Goal: Task Accomplishment & Management: Manage account settings

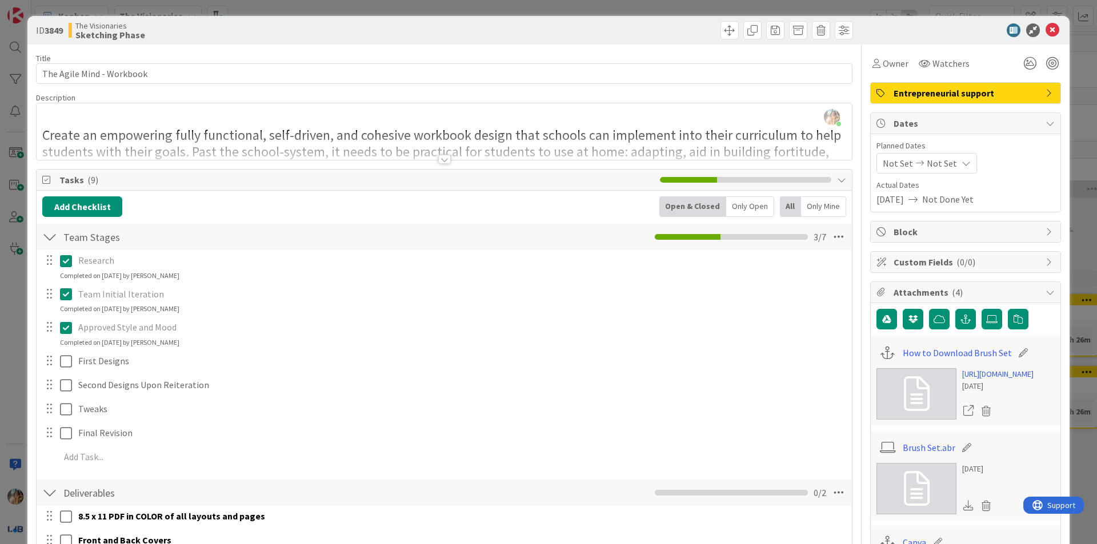
click at [1079, 283] on div "ID 3849 The Visionaries Sketching Phase Title 25 / 128 The Agile Mind - Workboo…" at bounding box center [548, 272] width 1097 height 544
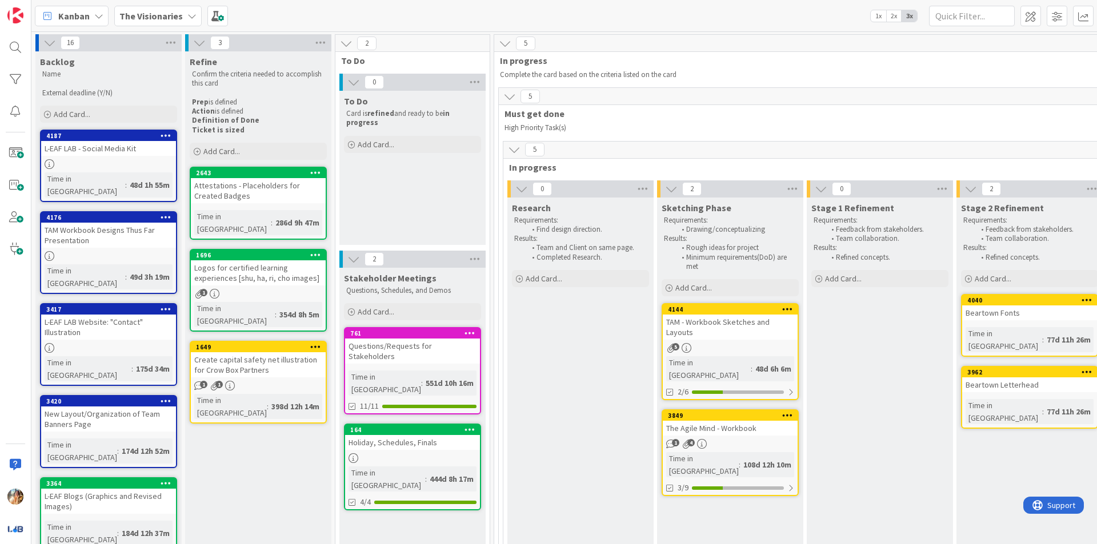
click at [767, 339] on div "TAM - Workbook Sketches and Layouts" at bounding box center [730, 327] width 135 height 25
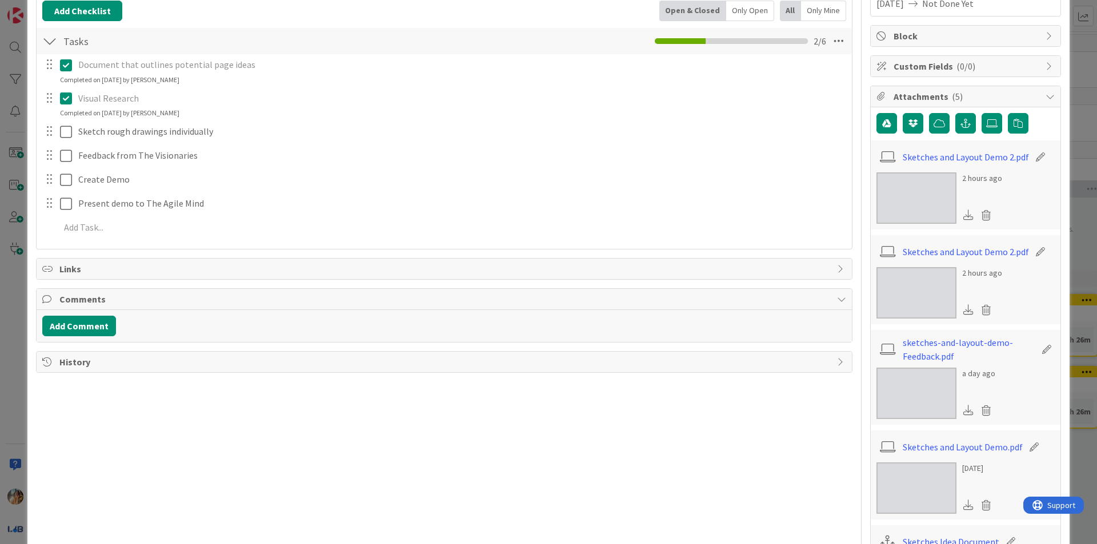
scroll to position [229, 0]
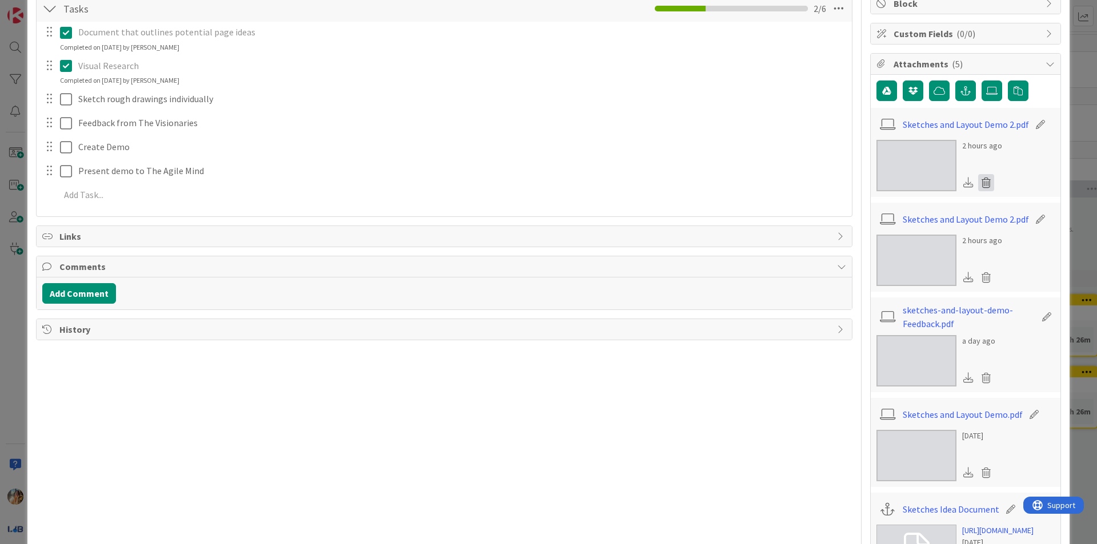
click at [979, 184] on icon at bounding box center [986, 182] width 16 height 17
click at [878, 237] on button "Delete" at bounding box center [879, 238] width 43 height 21
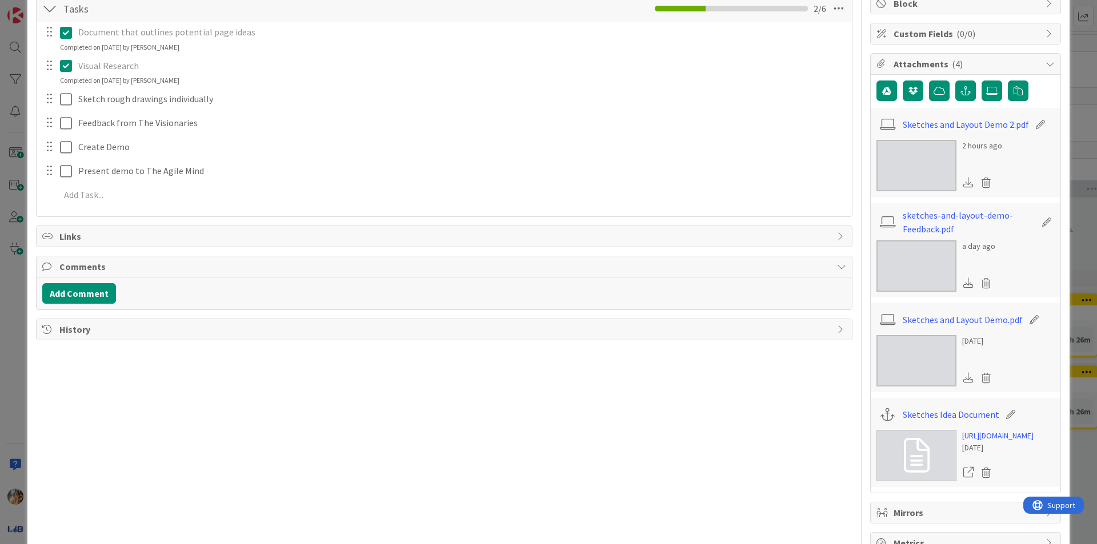
click at [981, 188] on icon at bounding box center [986, 182] width 16 height 17
click at [872, 242] on button "Delete" at bounding box center [879, 238] width 43 height 21
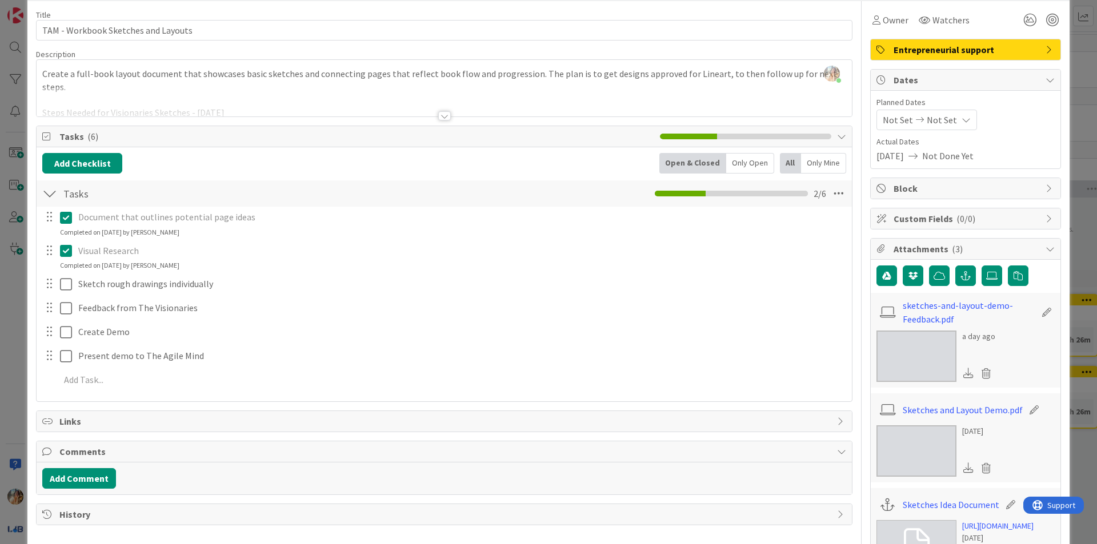
scroll to position [34, 0]
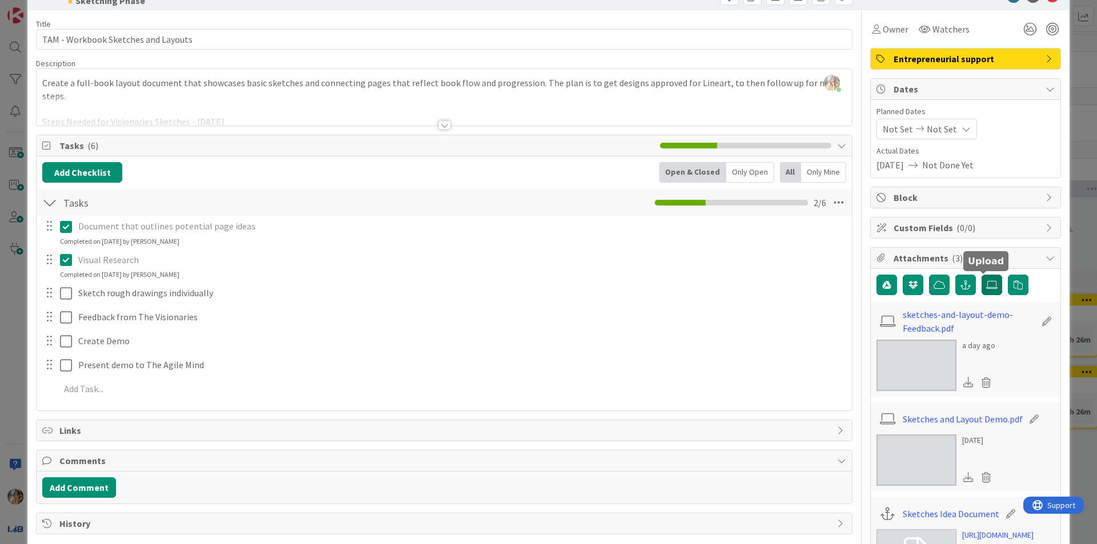
click at [987, 288] on icon at bounding box center [991, 284] width 11 height 9
click at [981, 275] on input "file" at bounding box center [981, 275] width 0 height 0
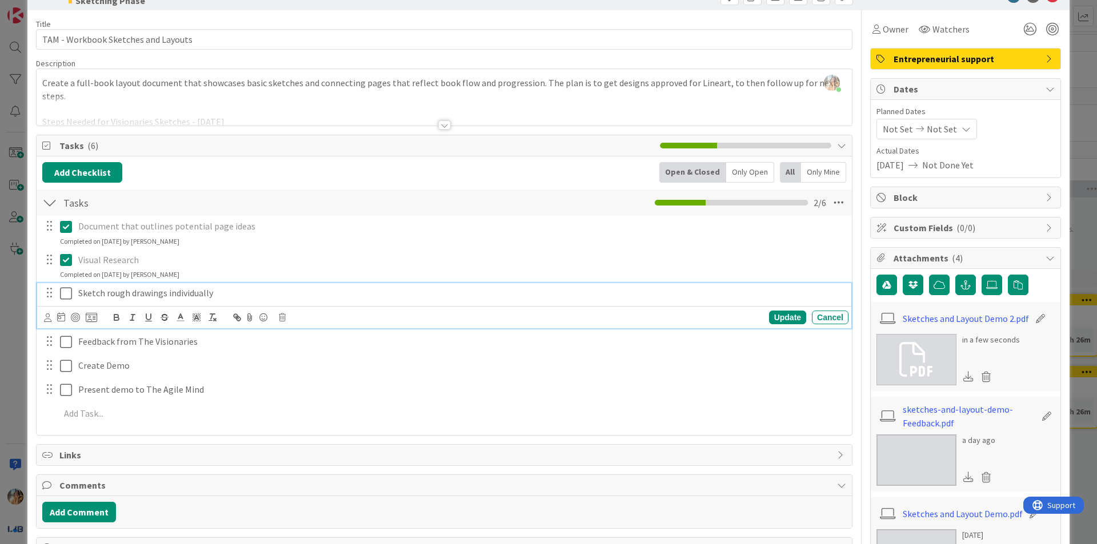
click at [64, 295] on icon at bounding box center [66, 294] width 12 height 14
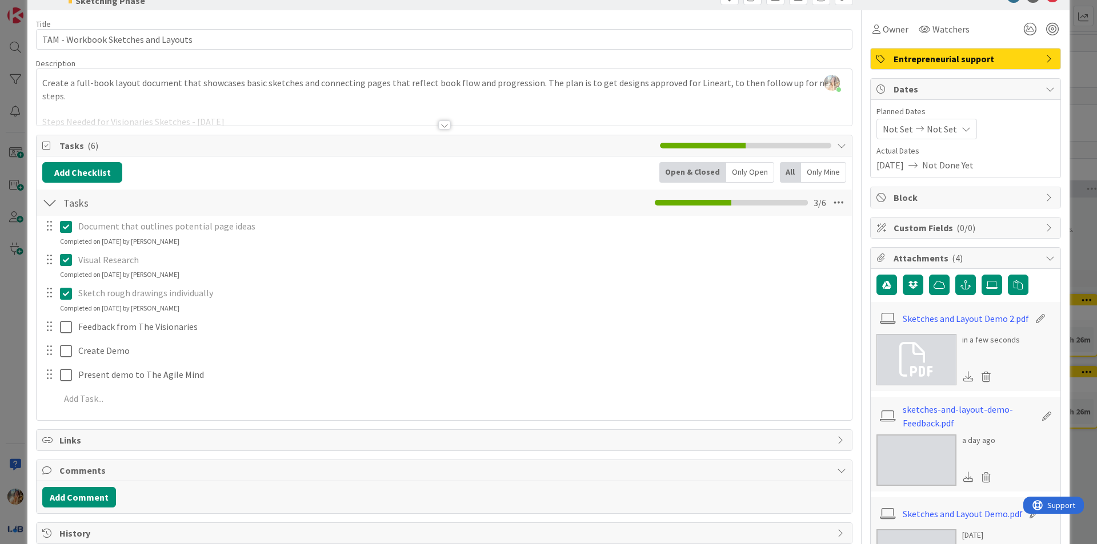
click at [1, 362] on div "ID 4144 The Visionaries Sketching Phase Title 35 / 128 TAM - Workbook Sketches …" at bounding box center [548, 272] width 1097 height 544
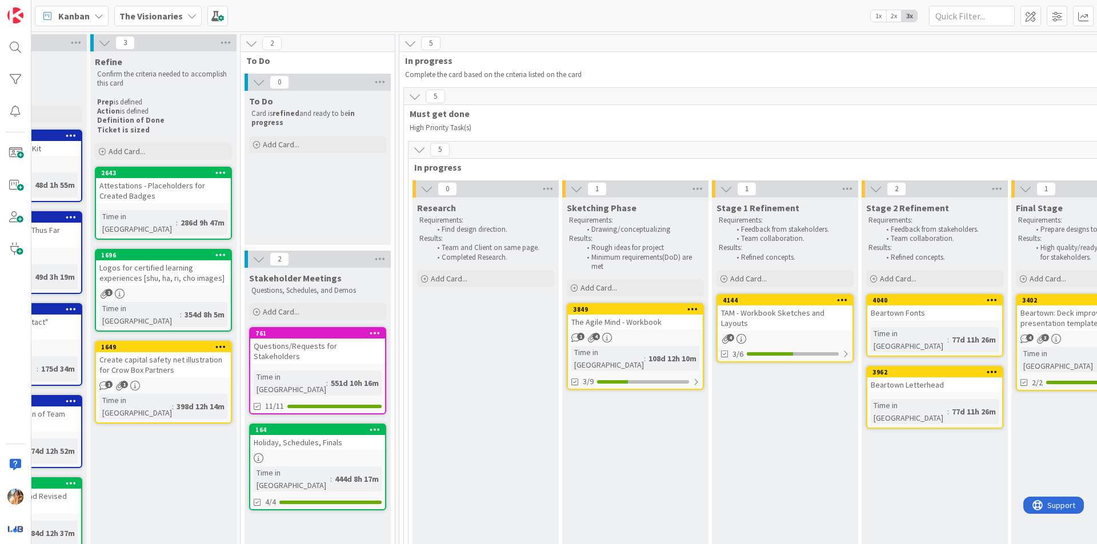
scroll to position [0, 236]
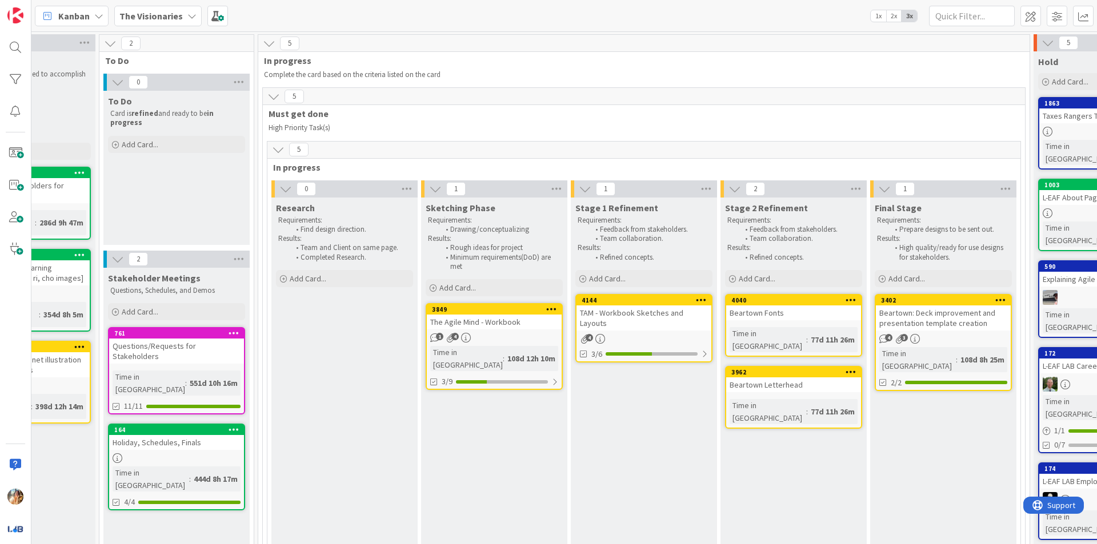
click at [158, 16] on b "The Visionaries" at bounding box center [150, 15] width 63 height 11
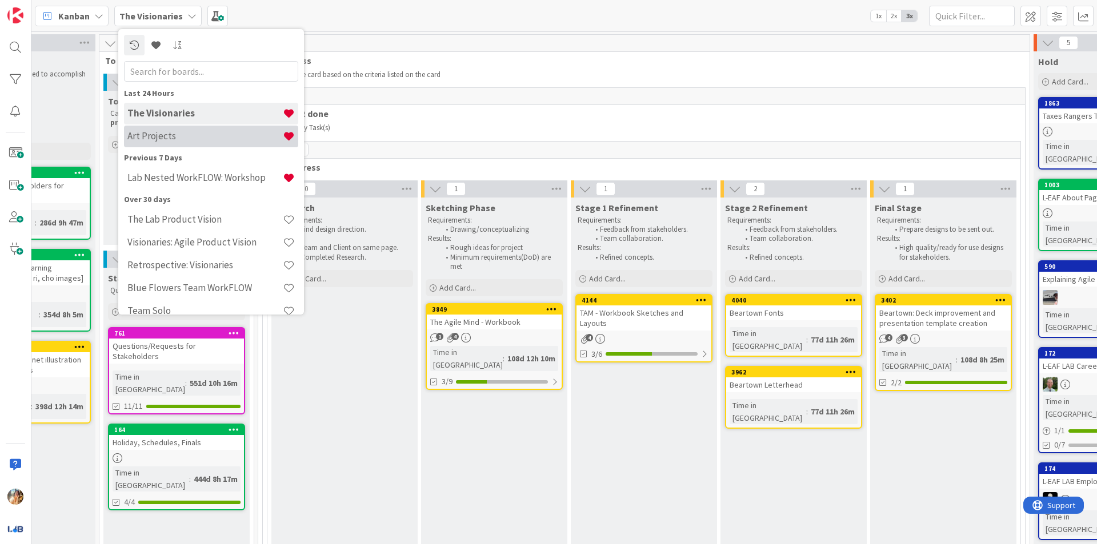
click at [218, 134] on h4 "Art Projects" at bounding box center [204, 135] width 155 height 11
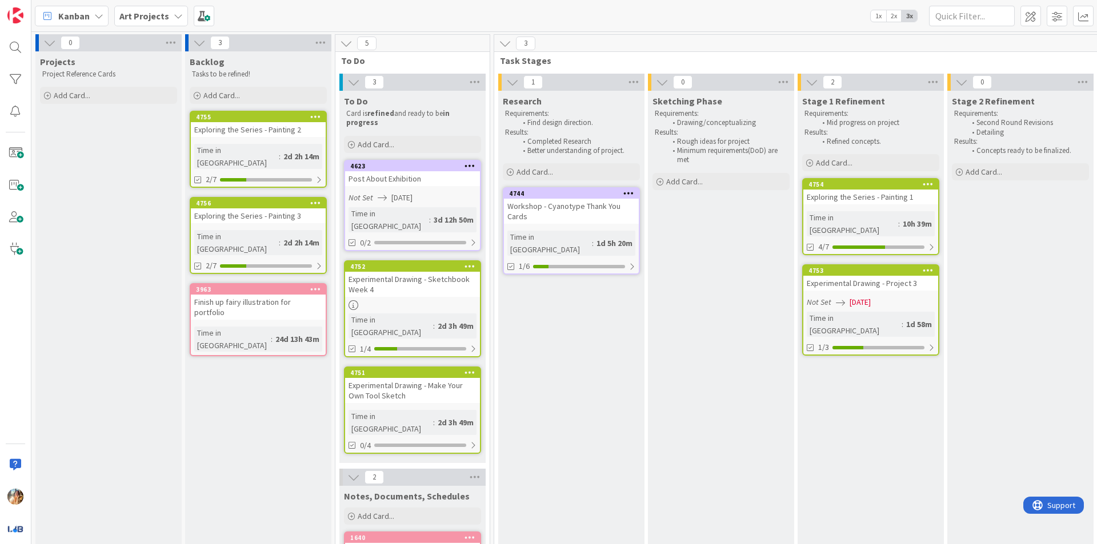
click at [865, 276] on div "Experimental Drawing - Project 3" at bounding box center [870, 283] width 135 height 15
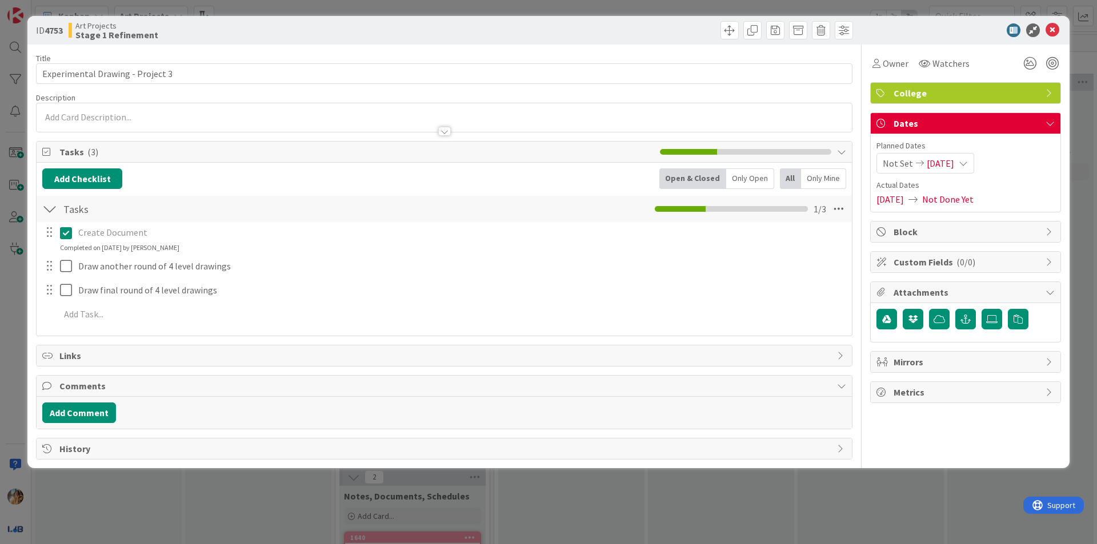
click at [951, 165] on span "[DATE]" at bounding box center [940, 164] width 27 height 14
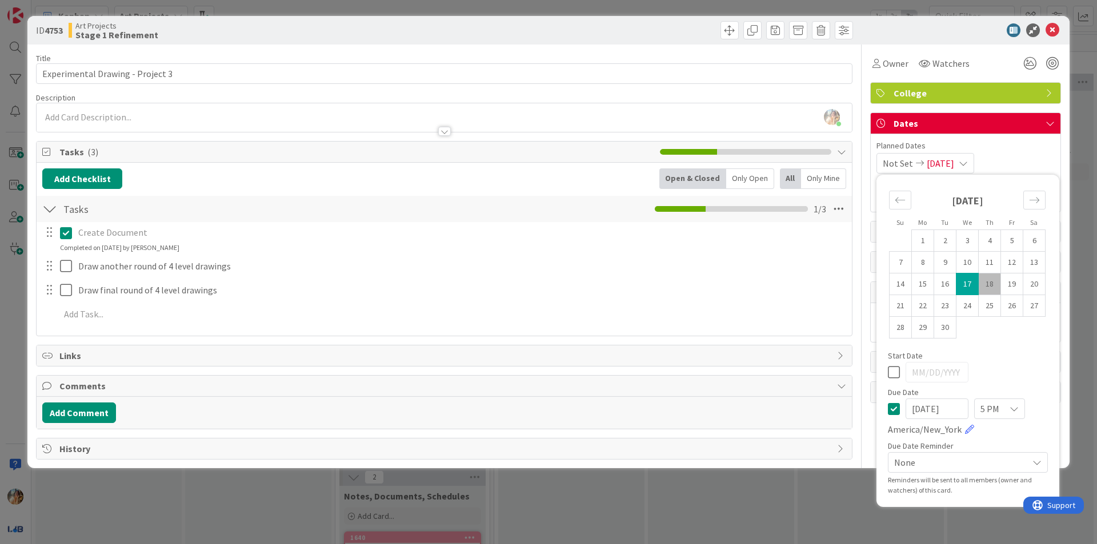
click at [896, 412] on icon at bounding box center [894, 409] width 12 height 14
click at [895, 412] on icon at bounding box center [894, 409] width 12 height 14
type input "[DATE]"
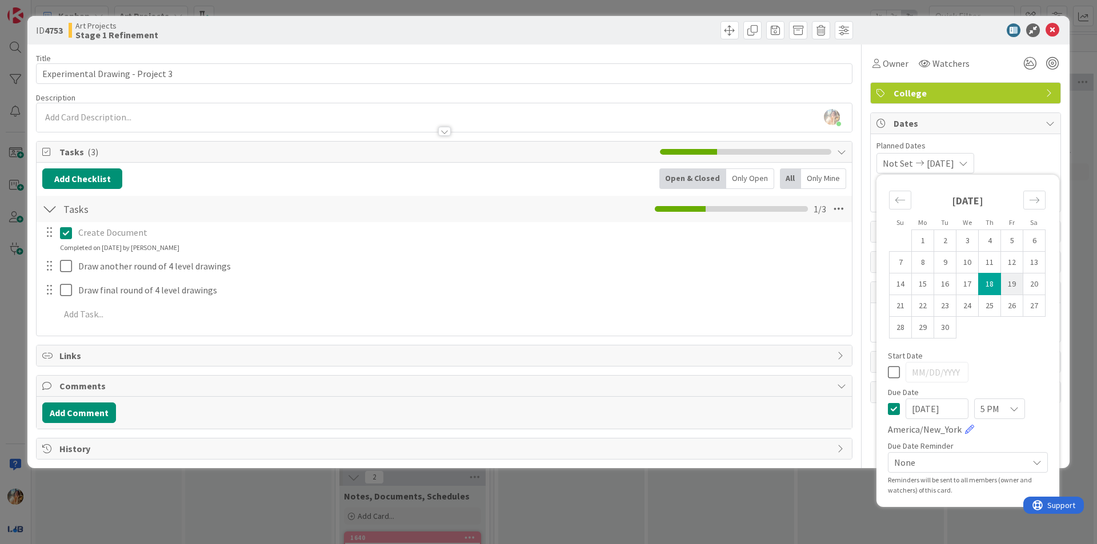
click at [1013, 283] on td "19" at bounding box center [1012, 285] width 22 height 22
type input "[DATE]"
click at [893, 367] on icon at bounding box center [894, 373] width 12 height 14
click at [894, 413] on icon at bounding box center [894, 409] width 12 height 14
click at [1013, 285] on td "19" at bounding box center [1012, 285] width 22 height 22
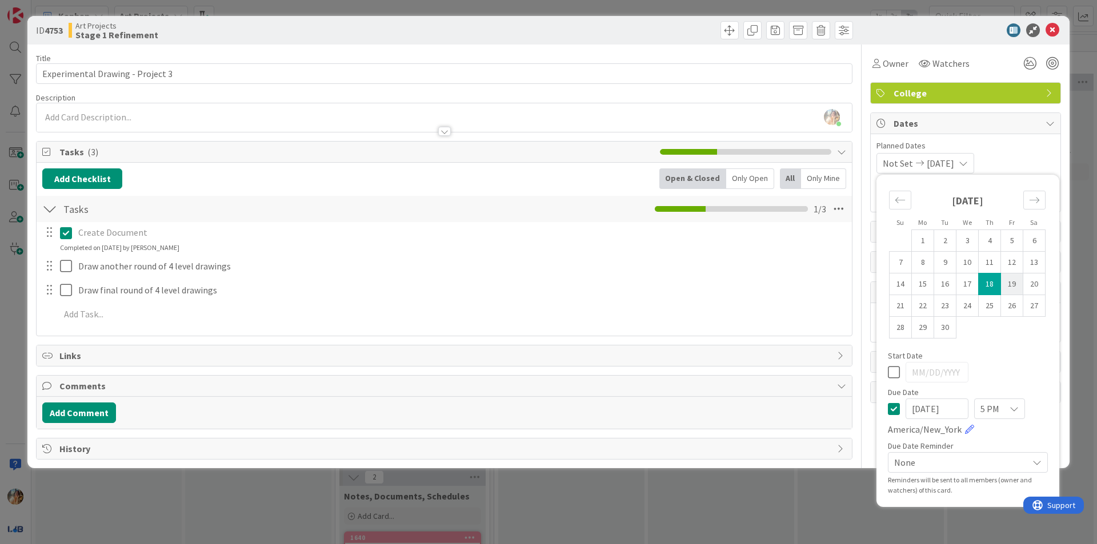
type input "[DATE]"
click at [1055, 33] on icon at bounding box center [1052, 30] width 14 height 14
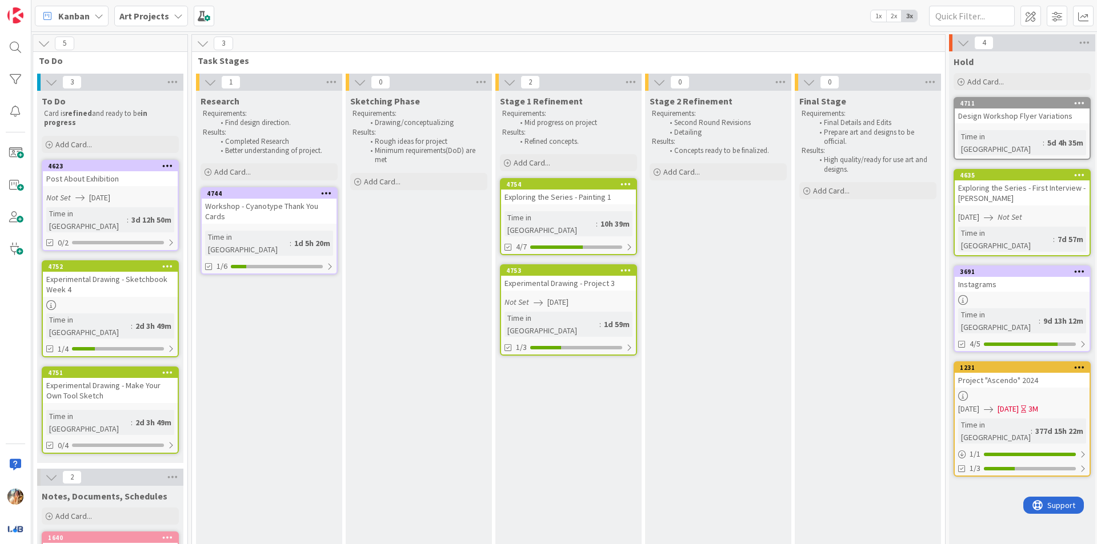
scroll to position [0, 312]
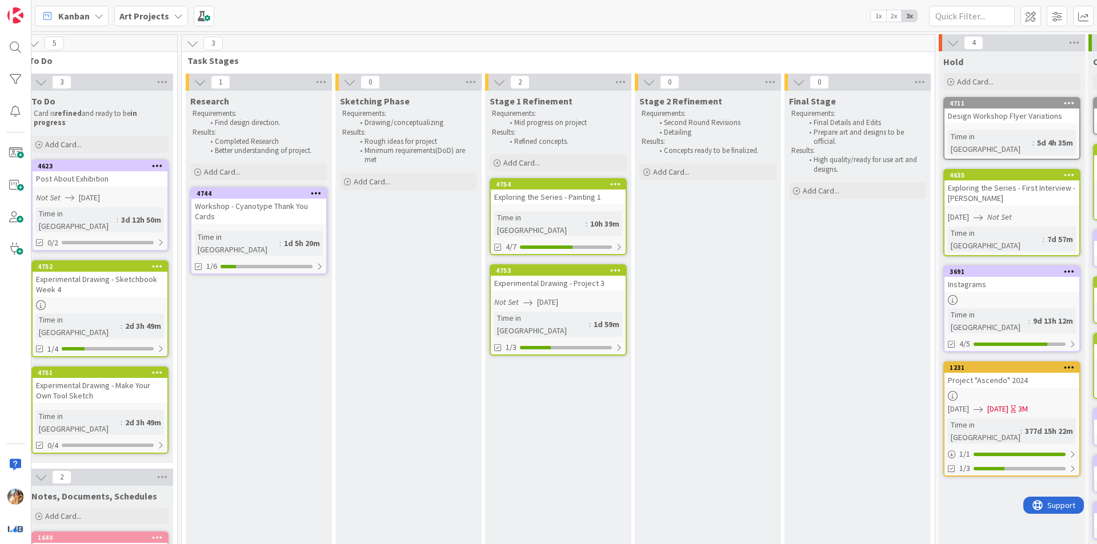
click at [792, 487] on div "Final Stage Requirements: Final Details and Edits Prepare art and designs to be…" at bounding box center [857, 412] width 146 height 643
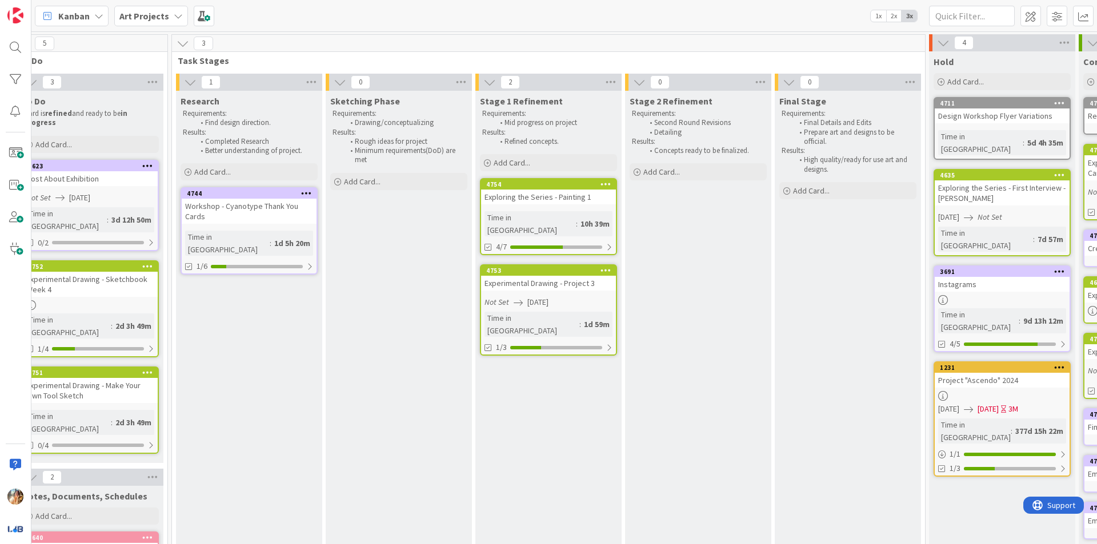
scroll to position [0, 323]
click at [19, 493] on img at bounding box center [15, 497] width 16 height 16
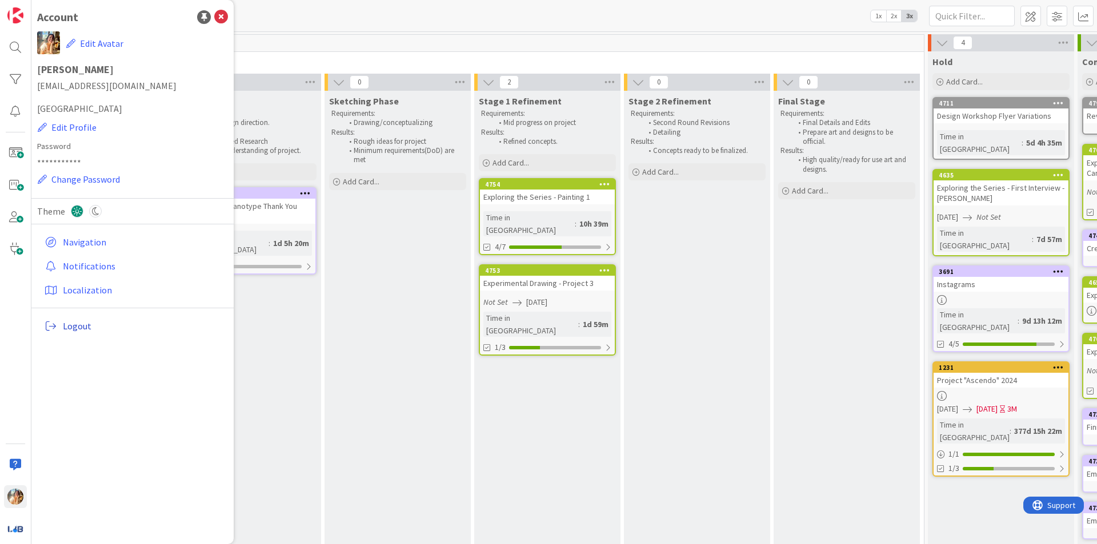
click at [161, 323] on span "Logout" at bounding box center [143, 326] width 161 height 14
